Goal: Task Accomplishment & Management: Manage account settings

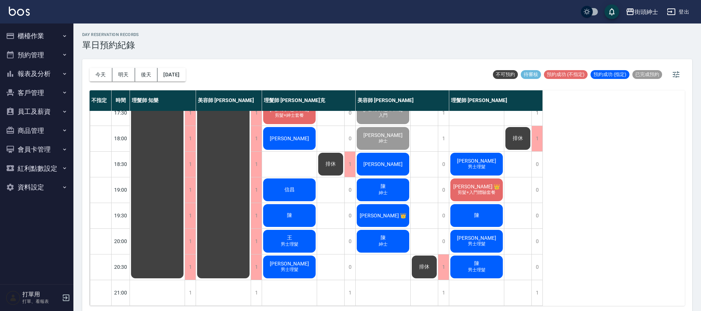
scroll to position [351, 0]
click at [383, 177] on div "[PERSON_NAME]" at bounding box center [383, 189] width 55 height 25
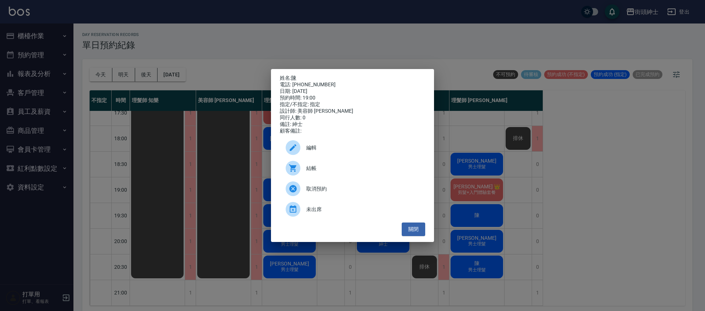
click at [411, 223] on ul "編輯 結帳 取消預約 未出席" at bounding box center [352, 178] width 145 height 88
click at [413, 231] on button "關閉" at bounding box center [414, 230] width 24 height 14
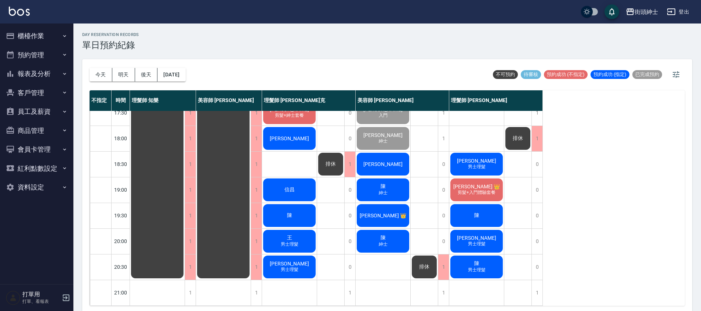
click at [309, 212] on div "陳" at bounding box center [289, 215] width 55 height 25
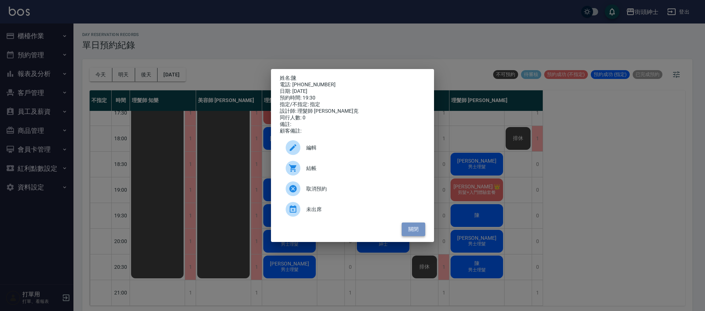
click at [415, 234] on button "關閉" at bounding box center [414, 230] width 24 height 14
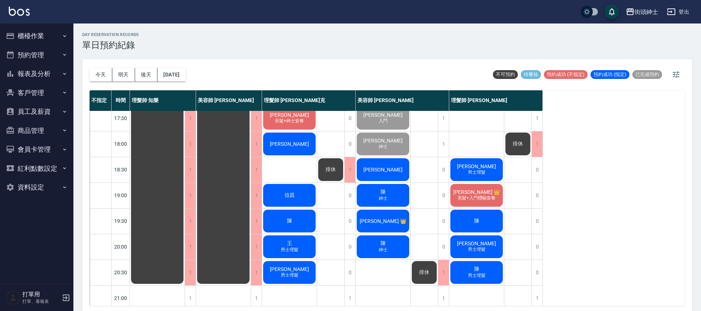
scroll to position [344, 0]
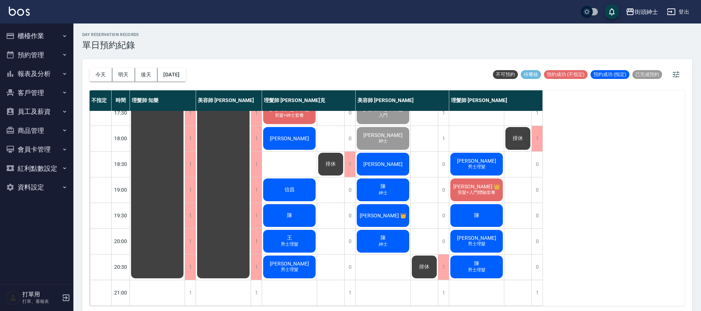
scroll to position [351, 0]
click at [380, 183] on span "陳" at bounding box center [383, 186] width 8 height 7
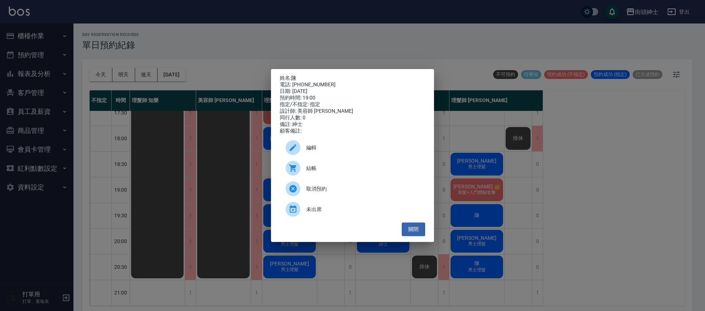
click at [507, 166] on div "姓名: 陳 電話: [PHONE_NUMBER] 日期: [DATE] 預約時間: 19:00 指定/不指定: 指定 設計師: 美容師 小戴 同行人數: 0 …" at bounding box center [352, 155] width 705 height 311
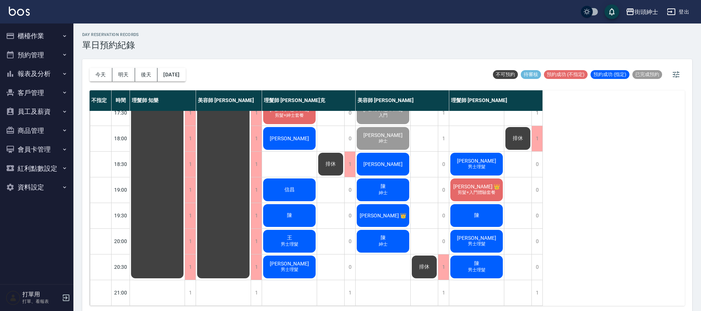
click at [478, 212] on span "陳" at bounding box center [477, 215] width 8 height 7
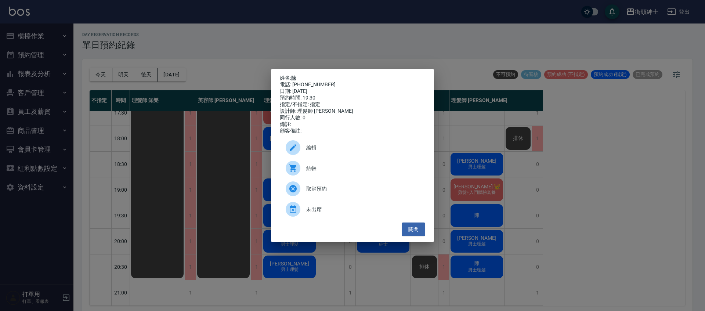
click at [501, 192] on div "姓名: 陳 電話: 0976826529 日期: 2025/10/13 預約時間: 19:30 指定/不指定: 指定 設計師: 理髮師 eric 同行人數: …" at bounding box center [352, 155] width 705 height 311
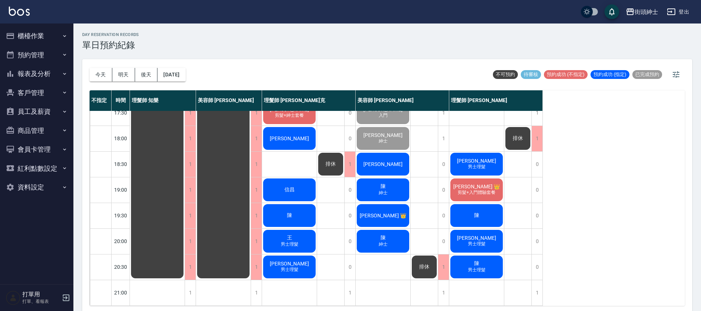
click at [393, 179] on div "[PERSON_NAME]" at bounding box center [383, 189] width 55 height 25
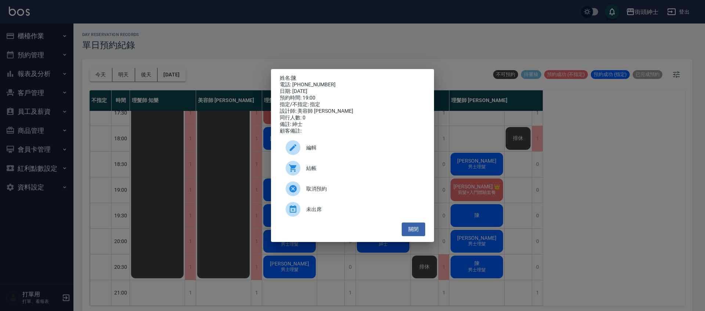
click at [474, 159] on div "姓名: 陳 電話: [PHONE_NUMBER] 日期: [DATE] 預約時間: 19:00 指定/不指定: 指定 設計師: 美容師 小戴 同行人數: 0 …" at bounding box center [352, 155] width 705 height 311
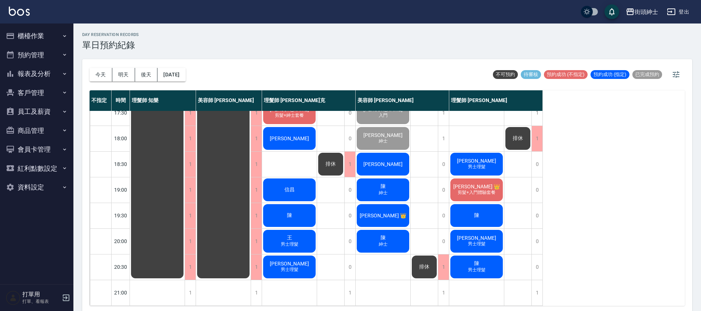
scroll to position [2, 0]
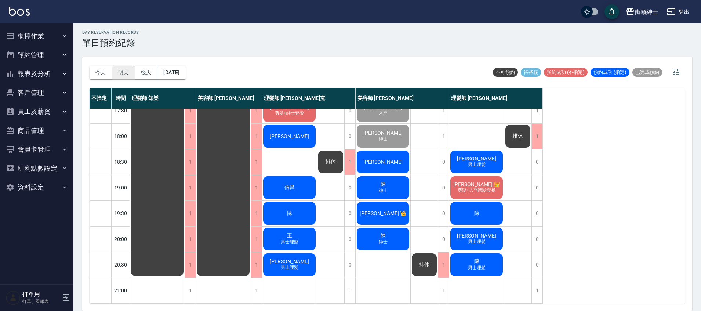
click at [121, 69] on button "明天" at bounding box center [123, 73] width 23 height 14
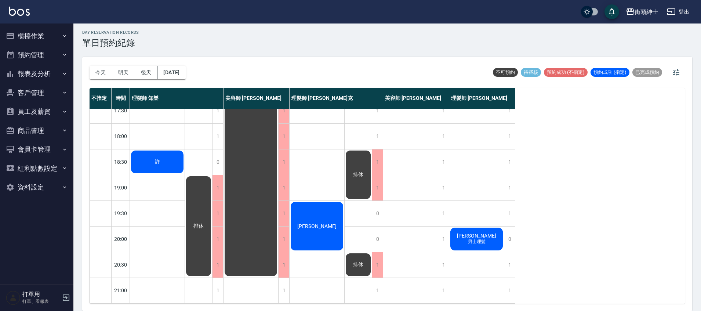
click at [102, 76] on button "今天" at bounding box center [101, 73] width 23 height 14
